Goal: Task Accomplishment & Management: Manage account settings

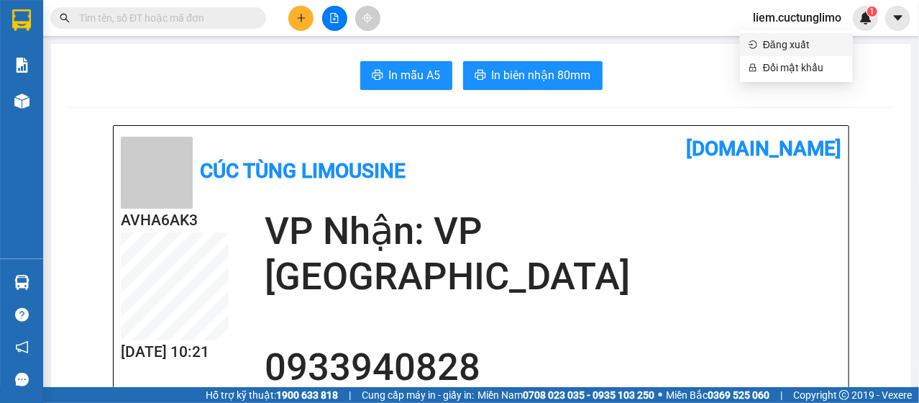
click at [796, 38] on span "Đăng xuất" at bounding box center [803, 45] width 81 height 16
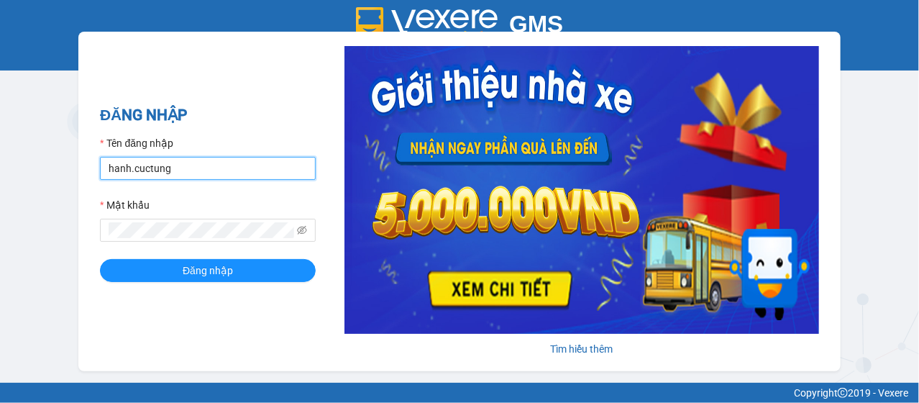
click at [121, 175] on input "hanh.cuctung" at bounding box center [208, 168] width 216 height 23
type input "lua.cuctunglimo"
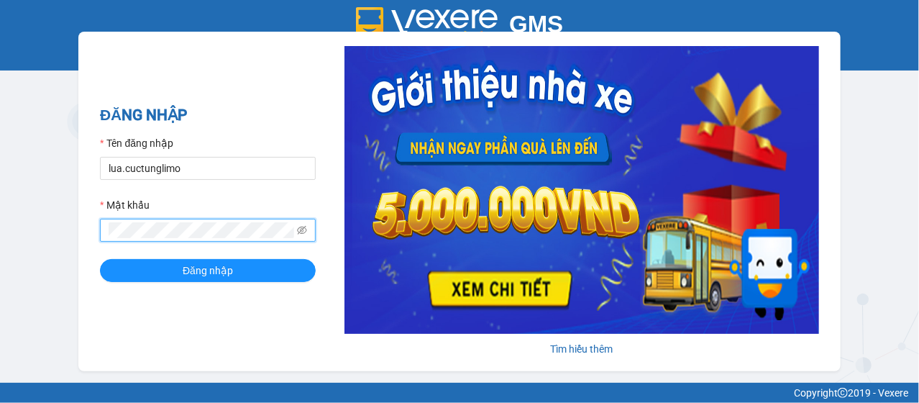
click at [100, 259] on button "Đăng nhập" at bounding box center [208, 270] width 216 height 23
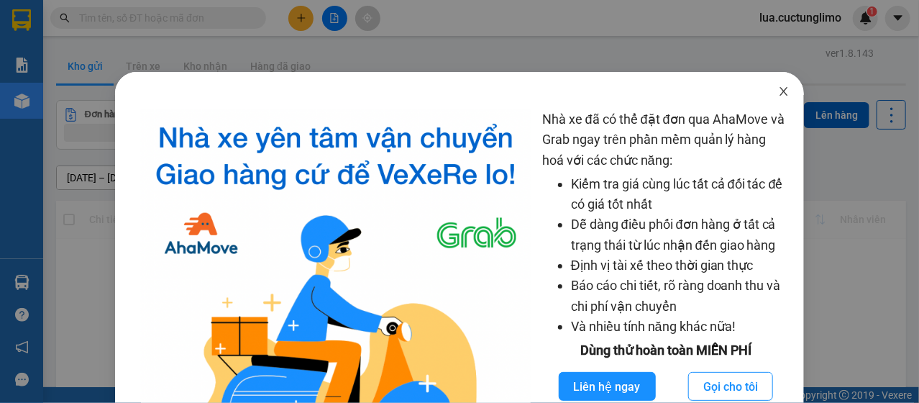
click at [778, 99] on span "Close" at bounding box center [784, 92] width 40 height 40
